Goal: Information Seeking & Learning: Learn about a topic

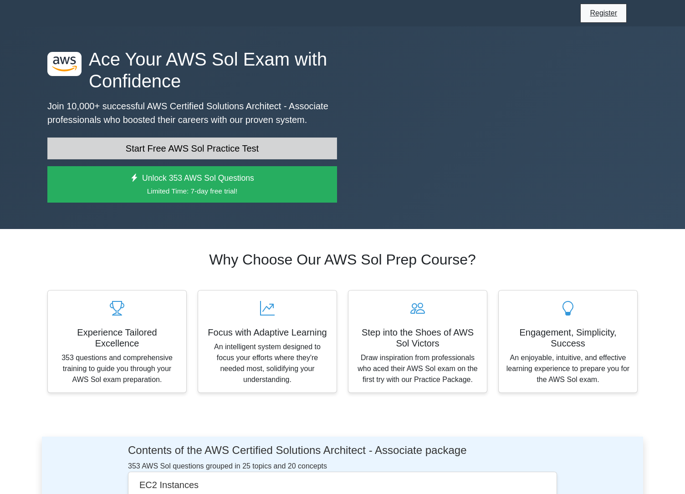
click at [241, 159] on link "Start Free AWS Sol Practice Test" at bounding box center [192, 149] width 290 height 22
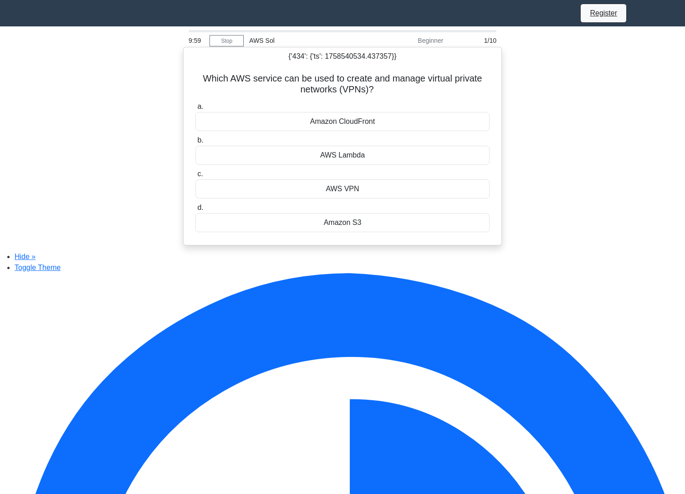
click at [317, 128] on div "Amazon CloudFront" at bounding box center [342, 121] width 294 height 19
click at [195, 110] on input "a. Amazon CloudFront" at bounding box center [195, 107] width 0 height 6
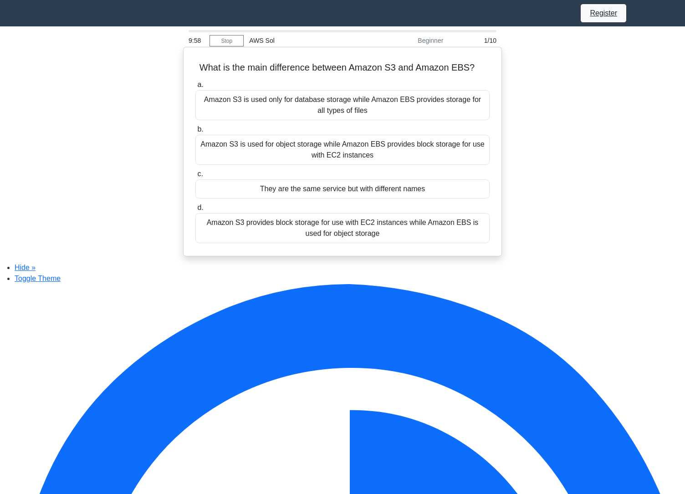
click at [319, 126] on div "a. Amazon S3 is used only for database storage while Amazon EBS provides storag…" at bounding box center [342, 161] width 305 height 168
click at [329, 113] on div "Amazon S3 is used only for database storage while Amazon EBS provides storage f…" at bounding box center [342, 105] width 294 height 30
click at [195, 88] on input "a. Amazon S3 is used only for database storage while Amazon EBS provides storag…" at bounding box center [195, 85] width 0 height 6
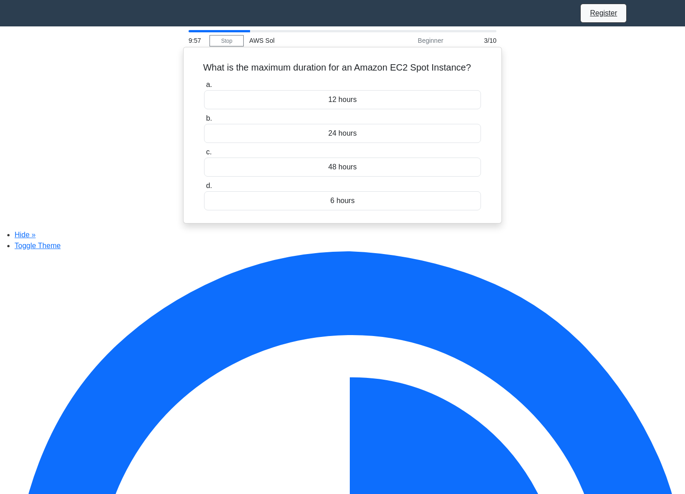
click at [329, 109] on div "12 hours" at bounding box center [342, 99] width 277 height 19
click at [204, 88] on input "a. 12 hours" at bounding box center [204, 85] width 0 height 6
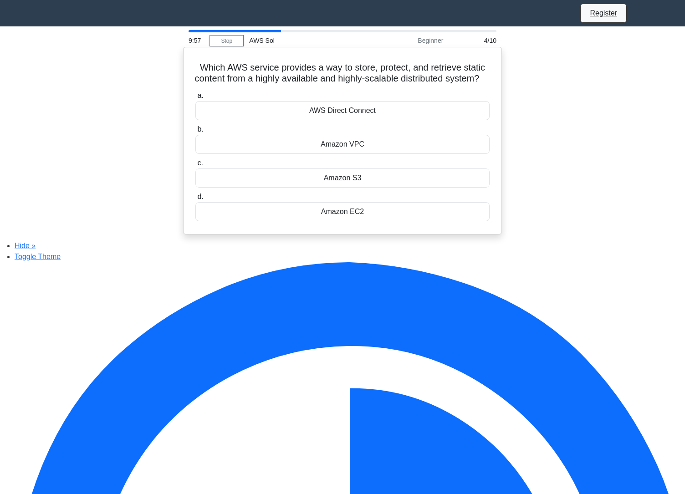
click at [330, 109] on label "a. AWS Direct Connect" at bounding box center [342, 105] width 294 height 30
click at [195, 99] on input "a. AWS Direct Connect" at bounding box center [195, 96] width 0 height 6
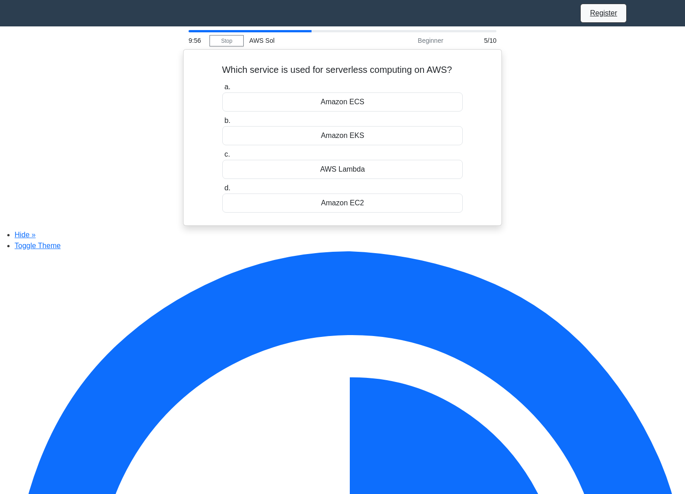
click at [330, 110] on div "Amazon ECS" at bounding box center [342, 101] width 241 height 19
click at [222, 90] on input "a. Amazon ECS" at bounding box center [222, 87] width 0 height 6
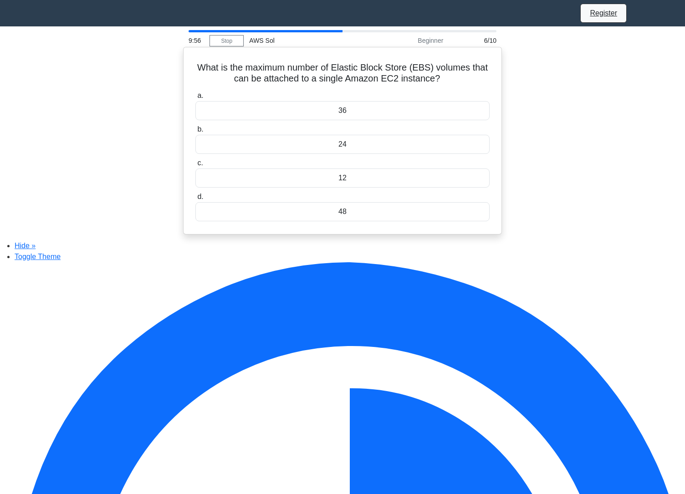
click at [331, 113] on div "36" at bounding box center [342, 110] width 294 height 19
click at [195, 99] on input "a. 36" at bounding box center [195, 96] width 0 height 6
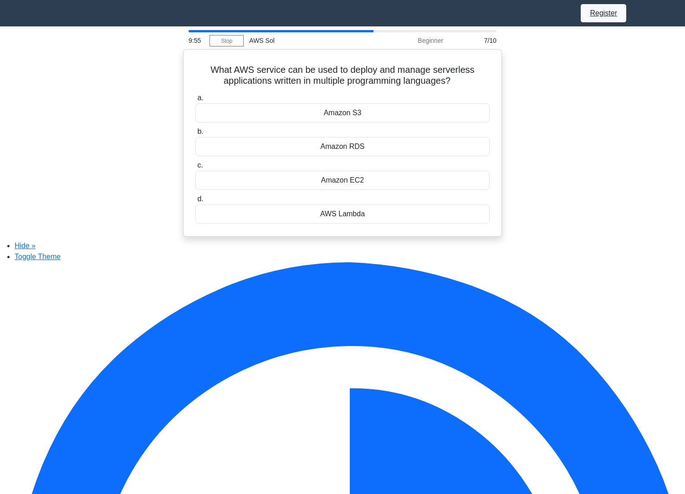
click at [331, 113] on div "Amazon S3" at bounding box center [342, 112] width 294 height 19
click at [195, 101] on input "a. Amazon S3" at bounding box center [195, 98] width 0 height 6
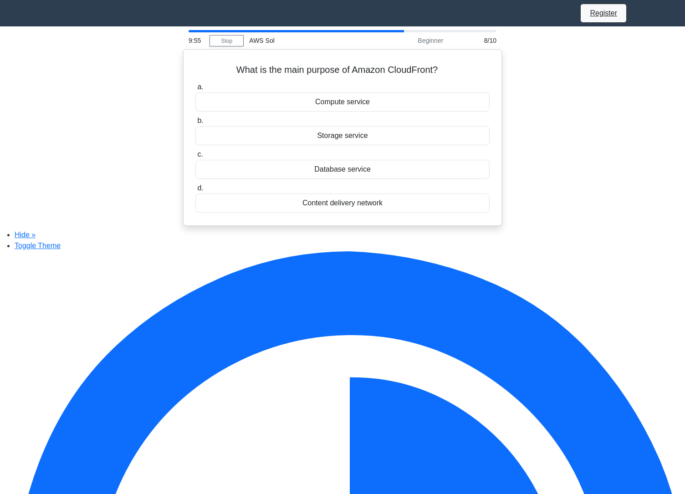
click at [331, 112] on div "Compute service" at bounding box center [342, 101] width 294 height 19
click at [195, 90] on input "a. Compute service" at bounding box center [195, 87] width 0 height 6
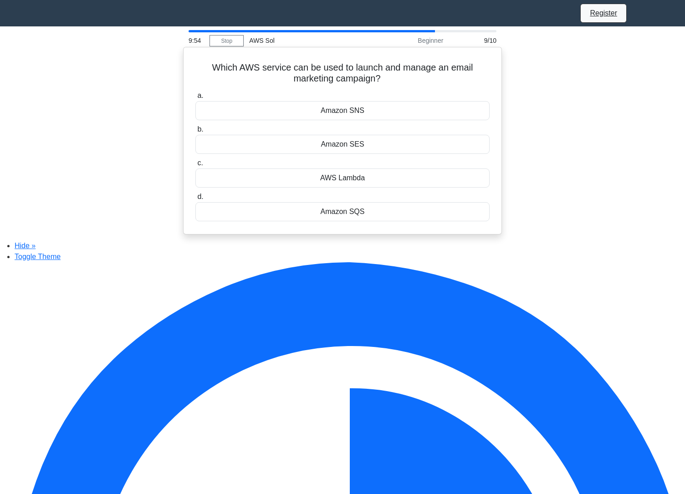
click at [334, 107] on div "Amazon SNS" at bounding box center [342, 110] width 294 height 19
click at [195, 99] on input "a. Amazon SNS" at bounding box center [195, 96] width 0 height 6
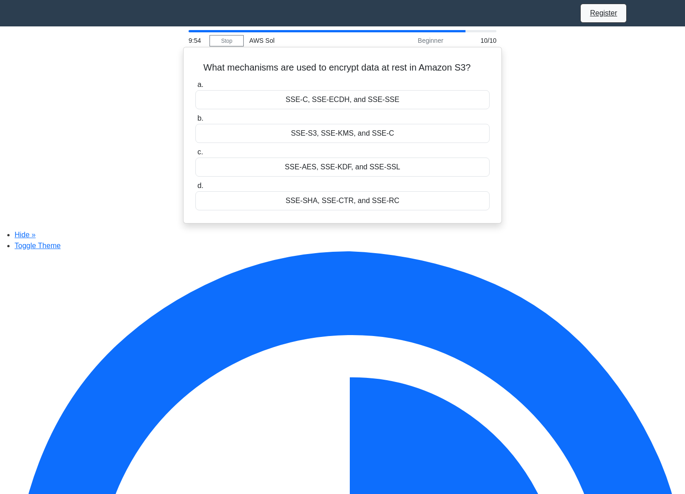
click at [334, 107] on div "SSE-C, SSE-ECDH, and SSE-SSE" at bounding box center [342, 99] width 294 height 19
click at [195, 88] on input "a. SSE-C, SSE-ECDH, and SSE-SSE" at bounding box center [195, 85] width 0 height 6
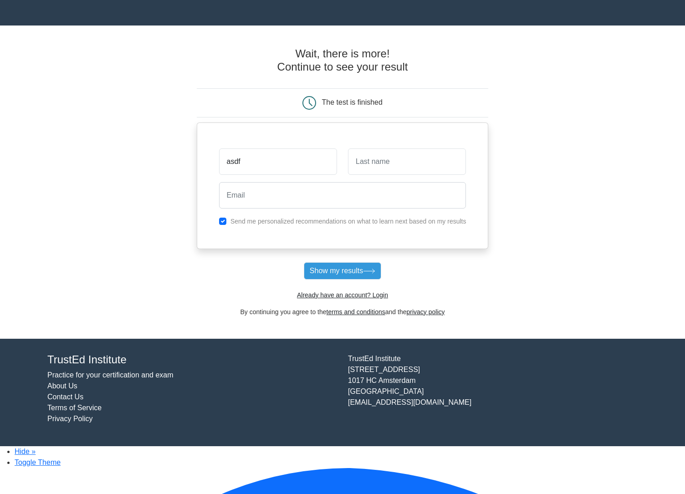
type input "asdf"
click at [367, 166] on input "text" at bounding box center [407, 162] width 118 height 26
type input "asdf"
click at [316, 185] on div at bounding box center [343, 196] width 258 height 34
click at [319, 203] on input "email" at bounding box center [342, 195] width 247 height 26
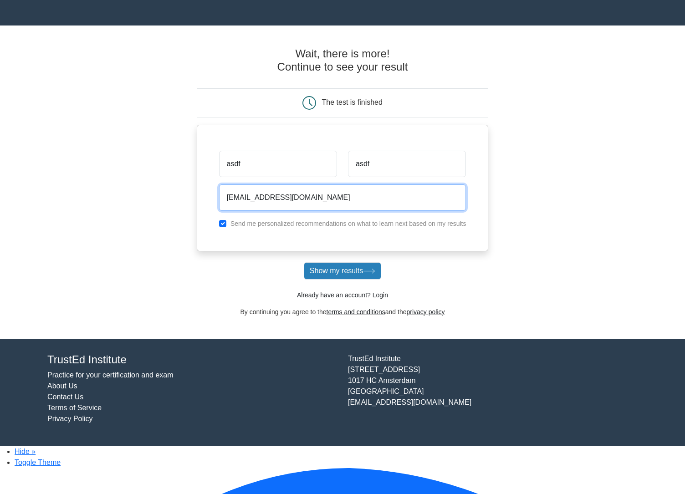
type input "jelmer+asdfds234123@woovar.com"
click at [360, 280] on button "Show my results" at bounding box center [342, 270] width 77 height 17
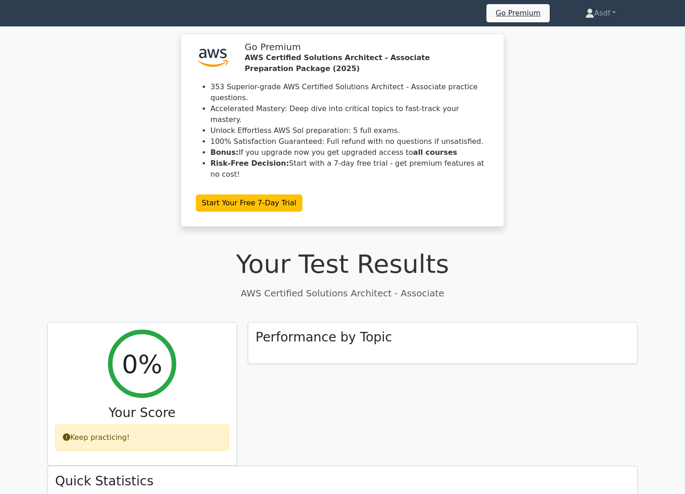
click at [616, 13] on link "Asdf" at bounding box center [601, 13] width 74 height 18
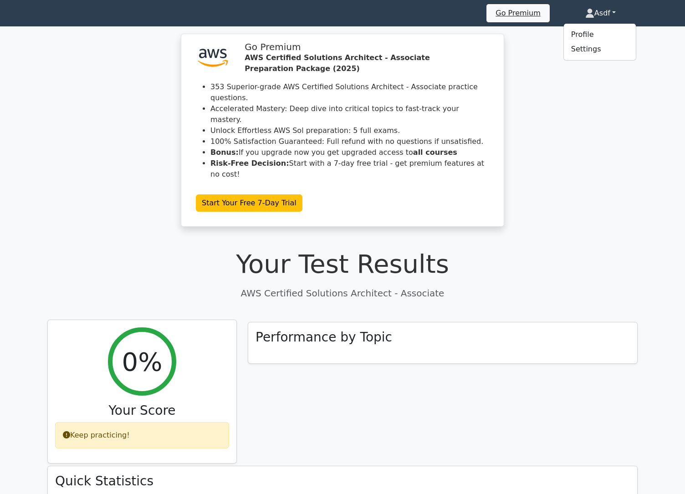
click at [61, 406] on div "0% Your Score Keep practicing!" at bounding box center [142, 391] width 189 height 143
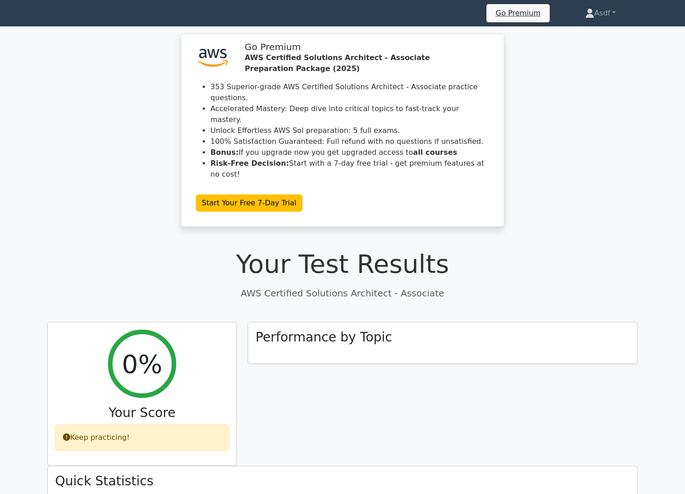
click at [47, 5] on link at bounding box center [47, 13] width 0 height 18
